Goal: Find specific page/section: Find specific page/section

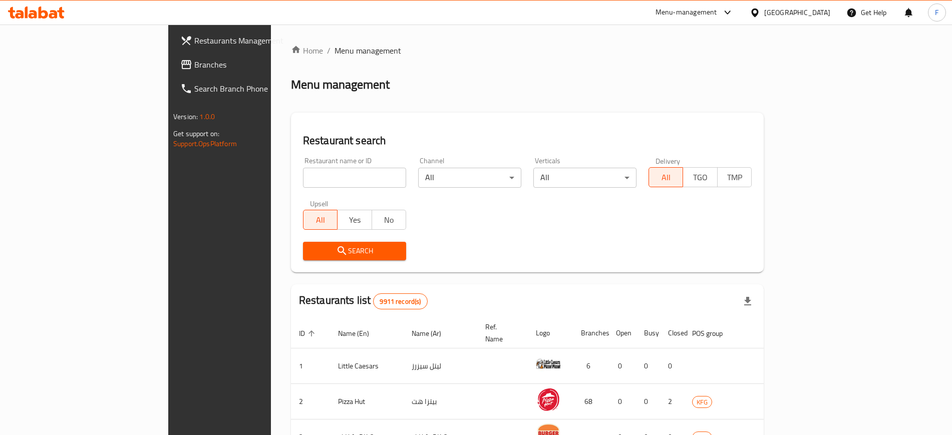
click at [310, 176] on input "search" at bounding box center [354, 178] width 103 height 20
type input "Scale Healthy Restaurant"
click at [311, 250] on span "Search" at bounding box center [354, 251] width 87 height 13
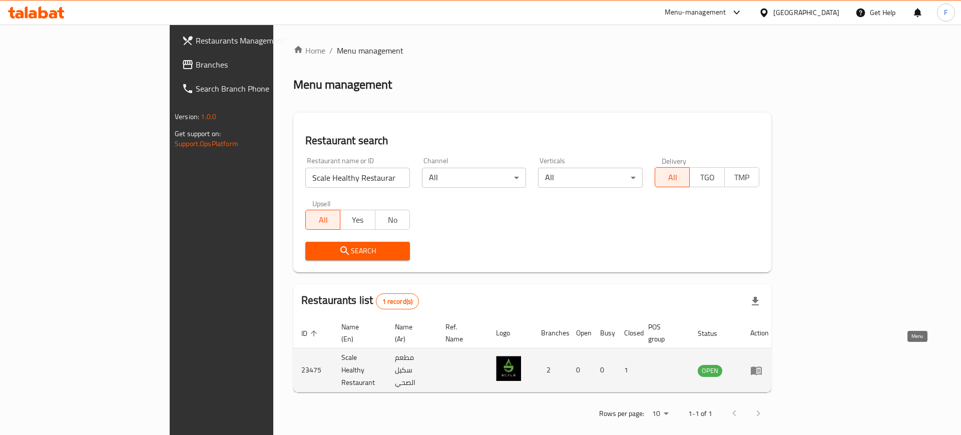
click at [769, 365] on link "enhanced table" at bounding box center [760, 371] width 19 height 12
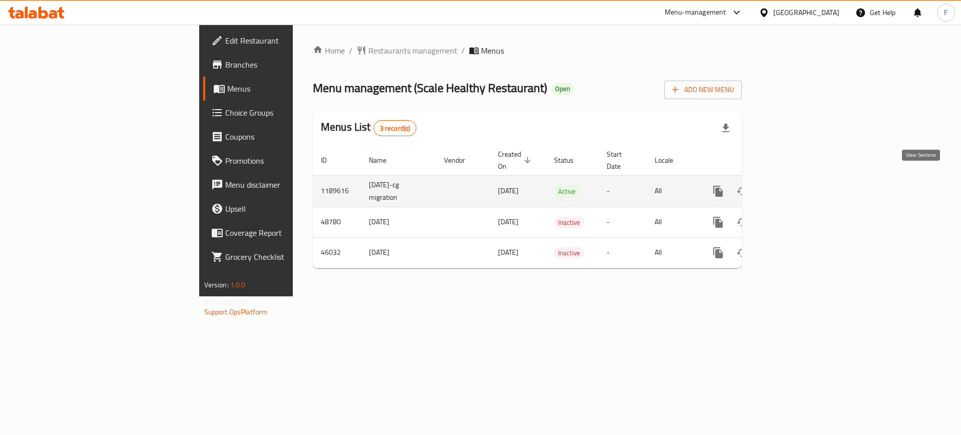
click at [797, 185] on icon "enhanced table" at bounding box center [791, 191] width 12 height 12
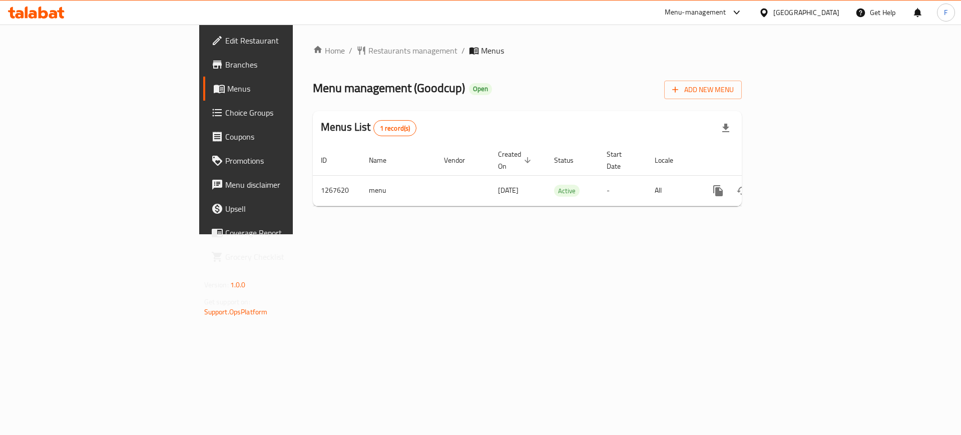
click at [203, 53] on link "Branches" at bounding box center [281, 65] width 157 height 24
